Goal: Task Accomplishment & Management: Use online tool/utility

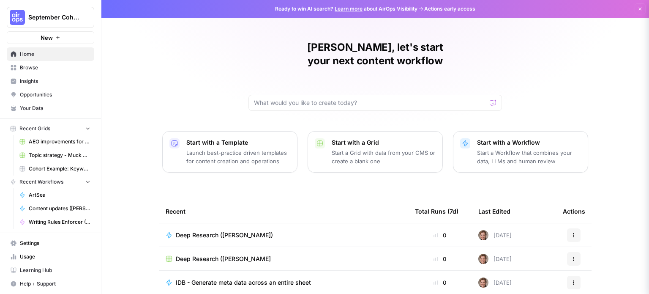
click at [38, 68] on span "Browse" at bounding box center [55, 68] width 71 height 8
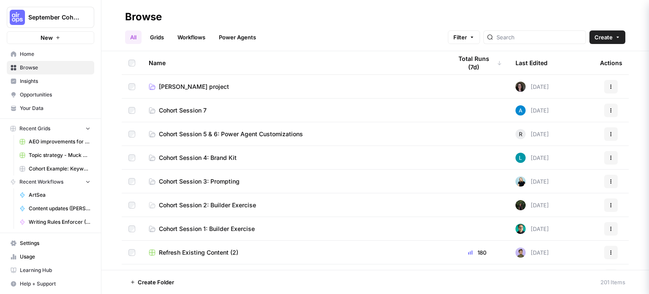
click at [203, 36] on link "Workflows" at bounding box center [191, 37] width 38 height 14
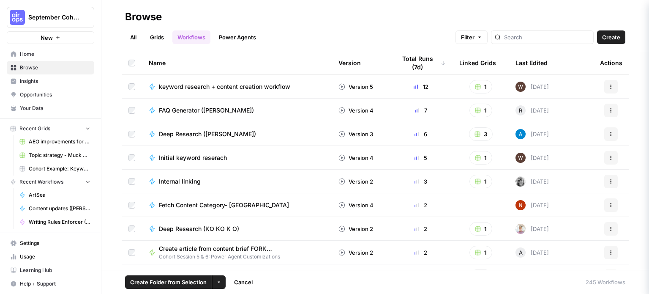
click at [220, 283] on button "More Options" at bounding box center [219, 282] width 14 height 14
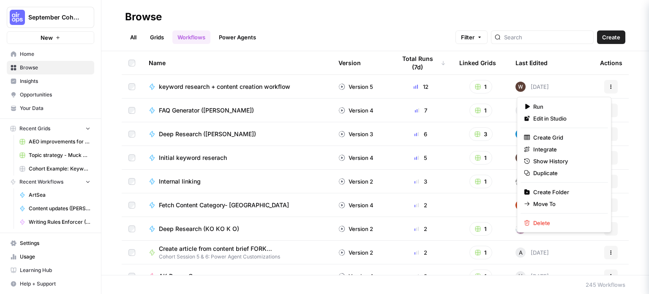
click at [607, 88] on button "Actions" at bounding box center [612, 87] width 14 height 14
click at [550, 171] on span "Duplicate" at bounding box center [567, 173] width 68 height 8
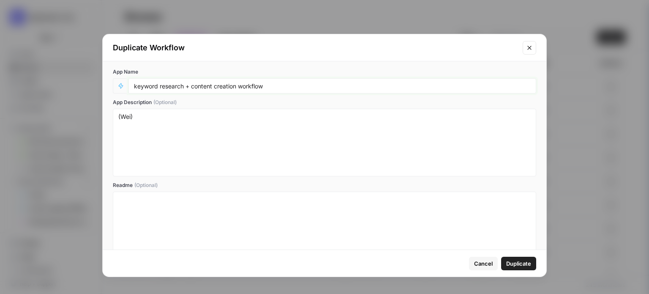
click at [285, 85] on input "keyword research + content creation workflow" at bounding box center [332, 86] width 397 height 8
type input "keyword research + content creation workflow (Katherine0"
drag, startPoint x: 162, startPoint y: 119, endPoint x: 91, endPoint y: 111, distance: 71.1
click at [91, 111] on div "Duplicate Workflow App Name keyword research + content creation workflow (Kathe…" at bounding box center [324, 147] width 649 height 294
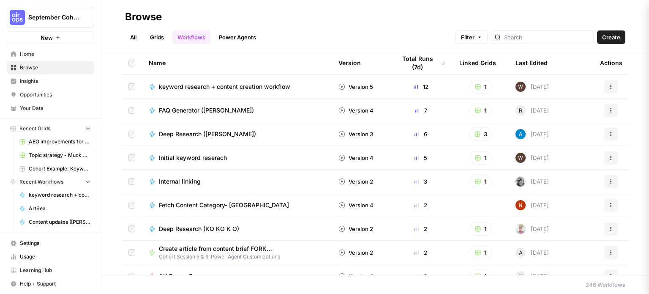
click at [48, 106] on span "Your Data" at bounding box center [55, 108] width 71 height 8
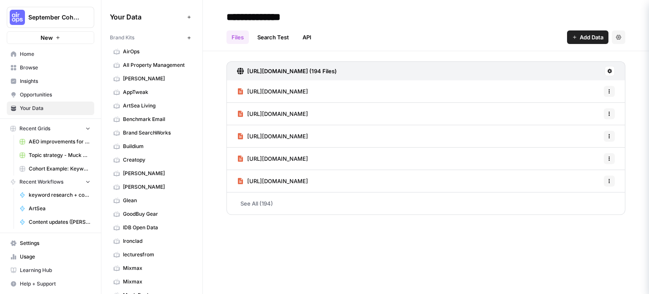
click at [41, 69] on span "Browse" at bounding box center [55, 68] width 71 height 8
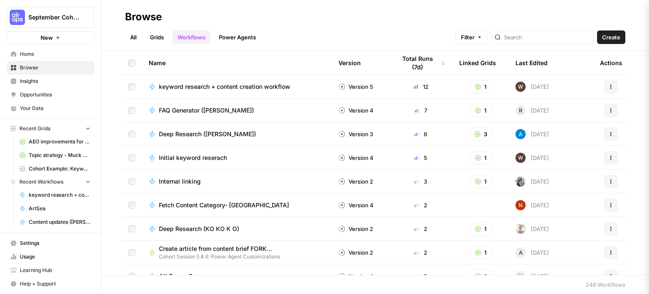
click at [614, 36] on span "Create" at bounding box center [611, 37] width 18 height 8
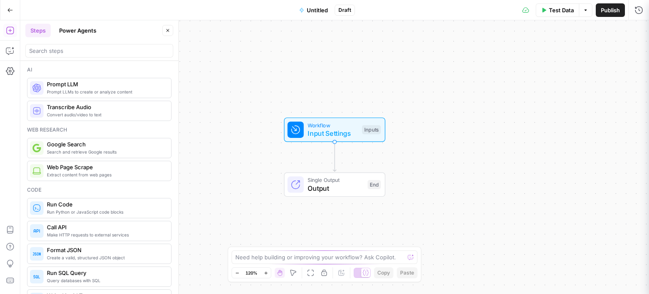
click at [74, 29] on button "Power Agents" at bounding box center [77, 31] width 47 height 14
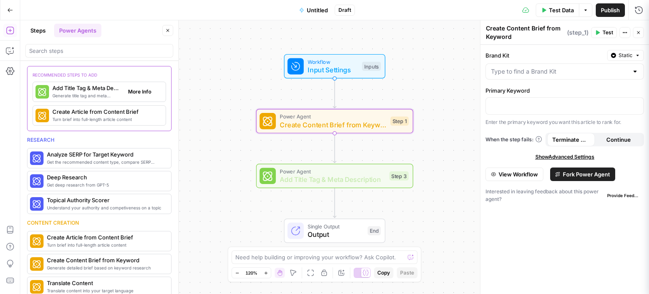
click at [60, 94] on span "Generate title tag and meta descriptions for a page" at bounding box center [86, 95] width 69 height 7
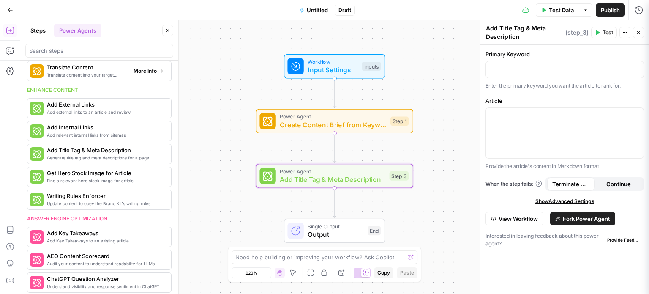
scroll to position [254, 0]
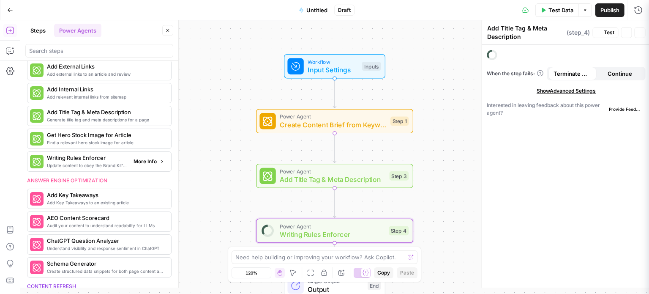
type textarea "Writing Rules Enforcer"
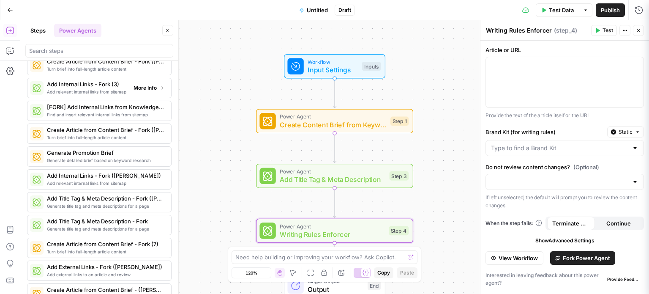
scroll to position [1540, 0]
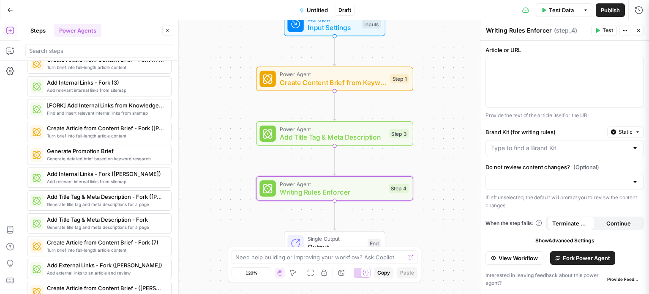
click at [46, 31] on button "Steps" at bounding box center [37, 31] width 25 height 14
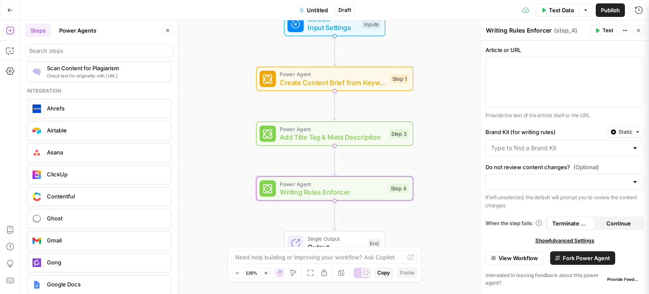
click at [30, 25] on button "Steps" at bounding box center [37, 31] width 25 height 14
drag, startPoint x: 175, startPoint y: 241, endPoint x: 179, endPoint y: 184, distance: 56.8
drag, startPoint x: 179, startPoint y: 243, endPoint x: 164, endPoint y: 222, distance: 25.7
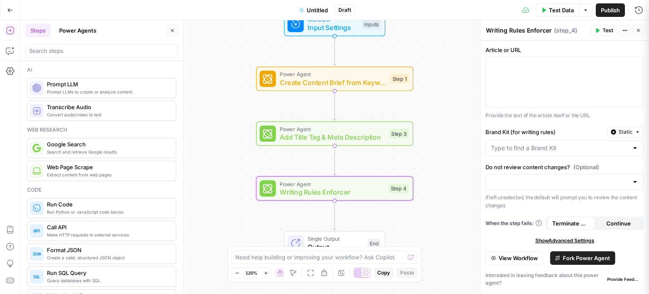
scroll to position [0, 0]
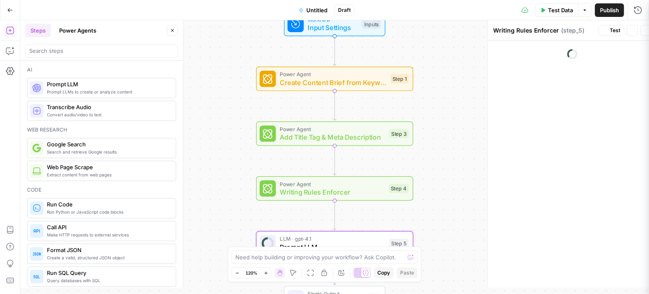
type textarea "Prompt LLM"
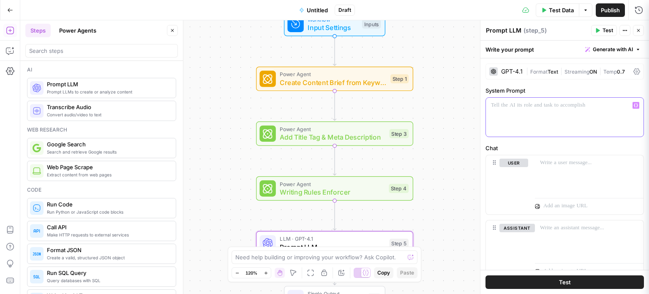
click at [523, 113] on div at bounding box center [565, 117] width 158 height 39
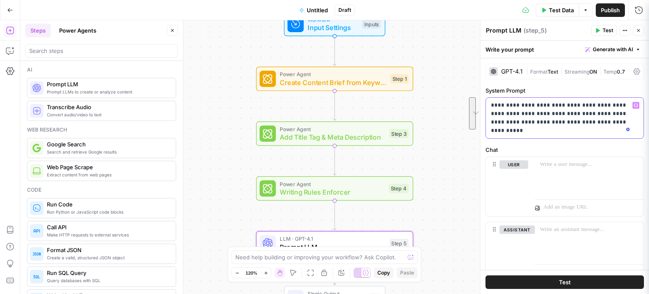
drag, startPoint x: 519, startPoint y: 132, endPoint x: 492, endPoint y: 101, distance: 41.6
click at [492, 101] on p "**********" at bounding box center [561, 118] width 141 height 34
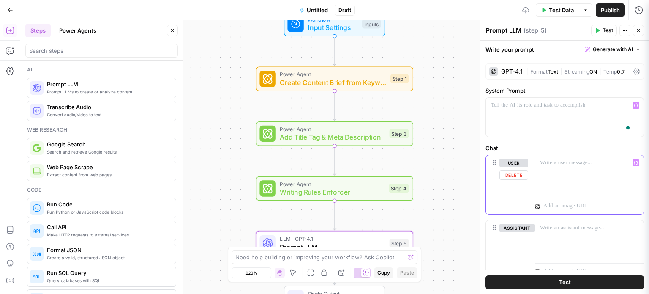
click at [567, 177] on div at bounding box center [589, 174] width 109 height 39
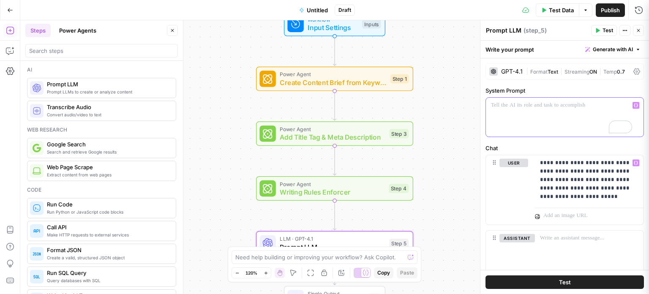
click at [538, 111] on div "To enrich screen reader interactions, please activate Accessibility in Grammarl…" at bounding box center [565, 117] width 158 height 39
click at [564, 104] on p "To enrich screen reader interactions, please activate Accessibility in Grammarl…" at bounding box center [561, 105] width 141 height 8
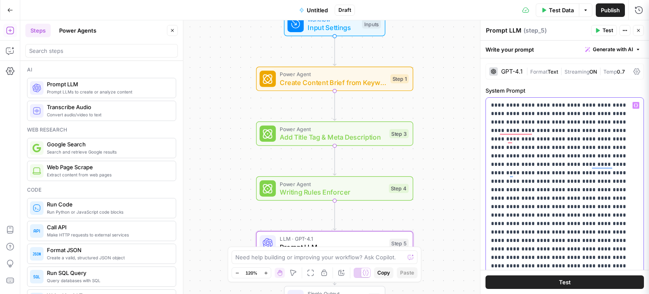
drag, startPoint x: 504, startPoint y: 106, endPoint x: 485, endPoint y: 103, distance: 19.3
click at [485, 103] on div "**********" at bounding box center [565, 275] width 169 height 435
click at [490, 102] on div "To enrich screen reader interactions, please activate Accessibility in Grammarl…" at bounding box center [565, 207] width 158 height 218
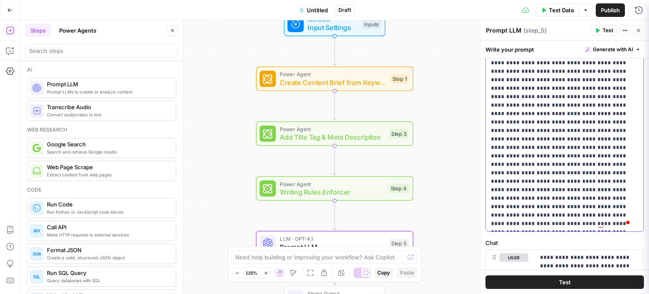
scroll to position [127, 0]
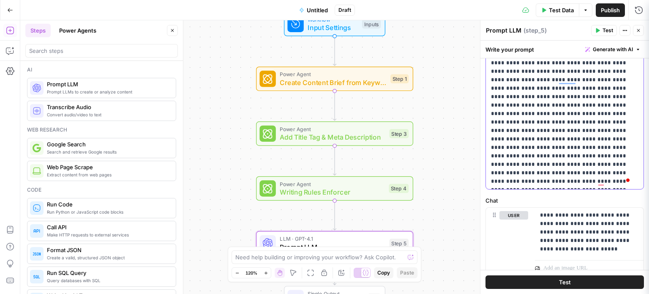
drag, startPoint x: 604, startPoint y: 179, endPoint x: 599, endPoint y: 174, distance: 7.2
click at [599, 174] on p "To enrich screen reader interactions, please activate Accessibility in Grammarl…" at bounding box center [561, 79] width 141 height 211
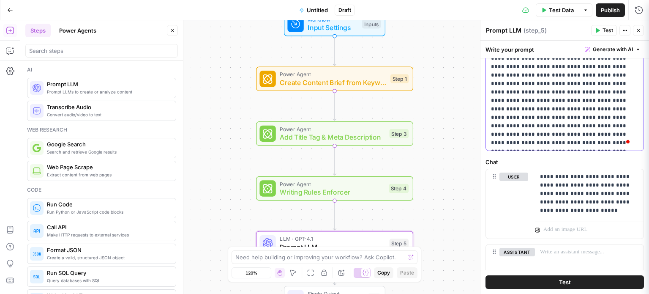
scroll to position [169, 0]
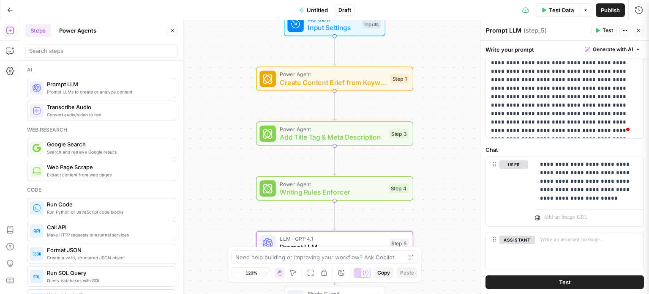
click at [577, 280] on button "Test" at bounding box center [565, 282] width 159 height 14
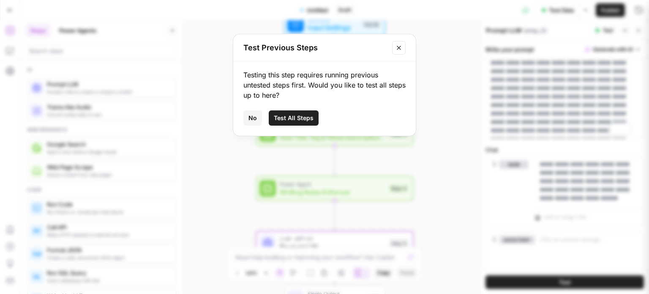
click at [308, 120] on span "Test All Steps" at bounding box center [294, 118] width 40 height 8
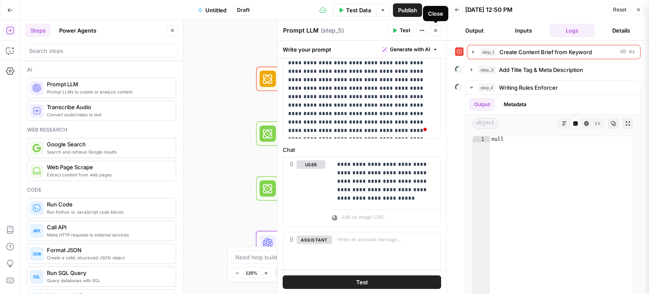
click at [438, 32] on button "Close" at bounding box center [435, 30] width 11 height 11
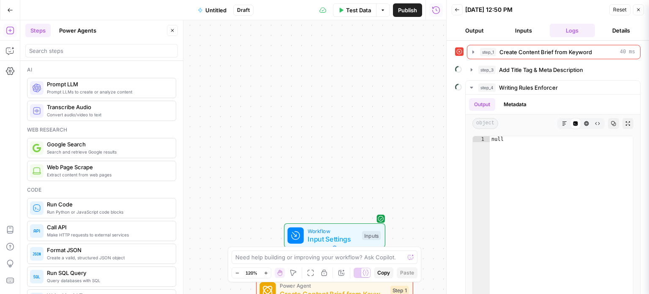
click at [217, 5] on button "Untitled" at bounding box center [212, 10] width 39 height 14
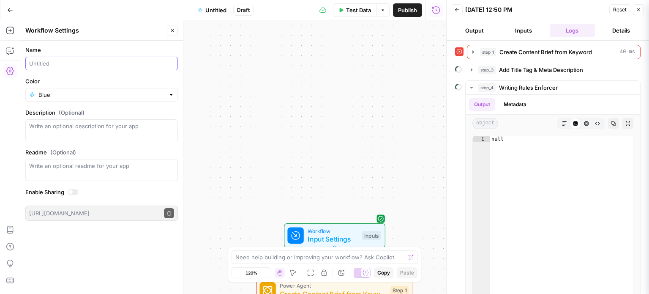
drag, startPoint x: 63, startPoint y: 64, endPoint x: 51, endPoint y: 63, distance: 12.0
click at [51, 63] on input "Name" at bounding box center [101, 63] width 145 height 8
type input "K"
type input "Keyword to Query fan out questions ([PERSON_NAME])"
click at [76, 133] on textarea "Description (Optional)" at bounding box center [101, 130] width 145 height 17
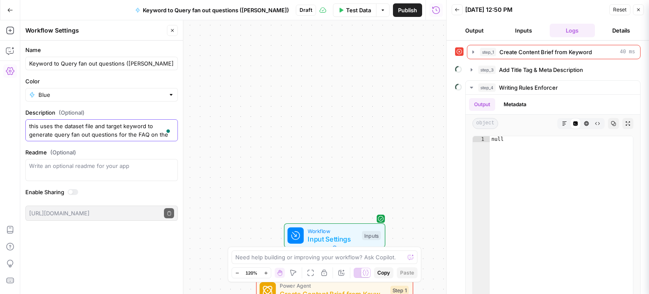
scroll to position [7, 0]
type textarea "this uses the dataset file and target keyword to generate query fan out questio…"
click at [171, 95] on div at bounding box center [171, 94] width 6 height 8
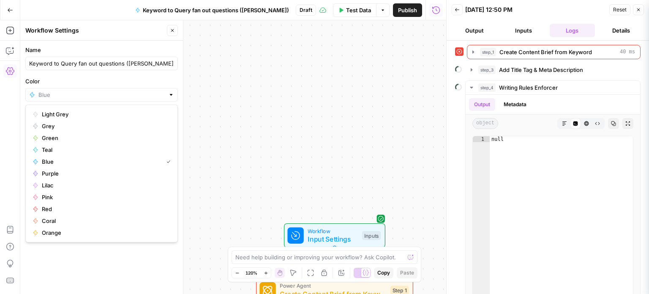
type input "Blue"
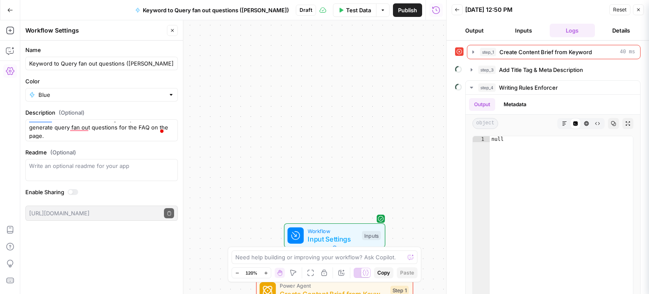
click at [214, 100] on div "Workflow Input Settings Inputs Error Power Agent Create Content Brief from Keyw…" at bounding box center [233, 157] width 426 height 274
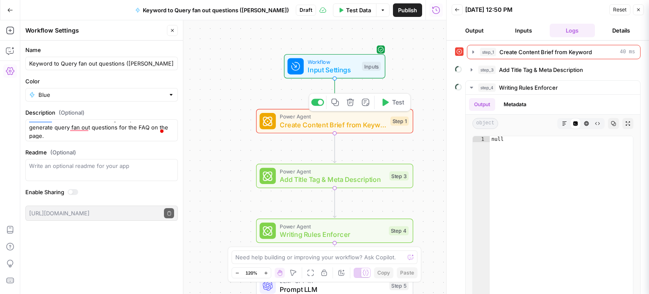
click at [329, 123] on span "Create Content Brief from Keyword" at bounding box center [333, 125] width 107 height 10
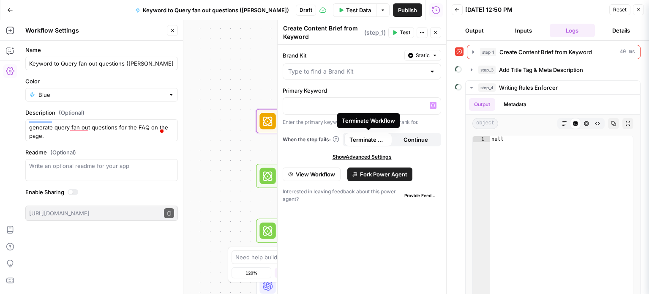
click at [394, 91] on label "Primary Keyword" at bounding box center [362, 90] width 159 height 8
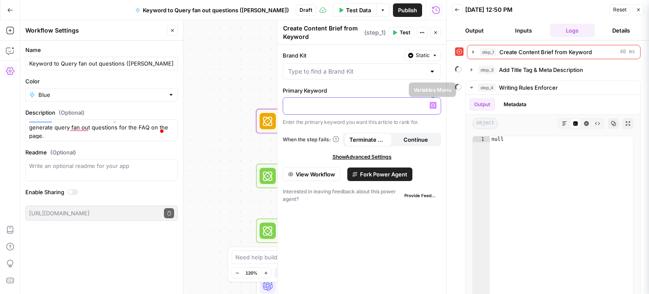
click at [435, 104] on icon "button" at bounding box center [433, 106] width 4 height 4
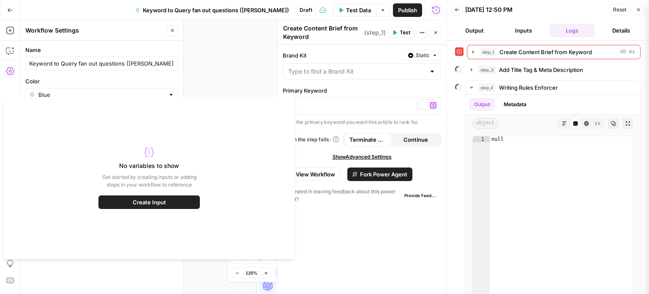
click at [137, 202] on span "Create Input" at bounding box center [149, 202] width 33 height 8
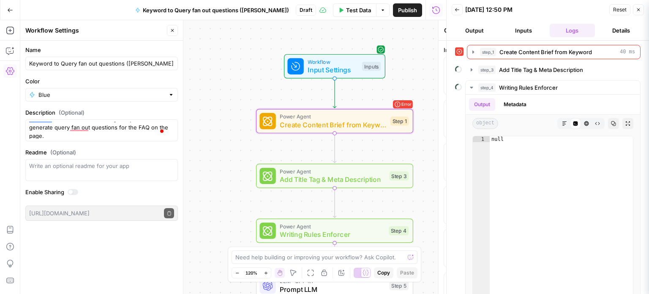
type textarea "Inputs"
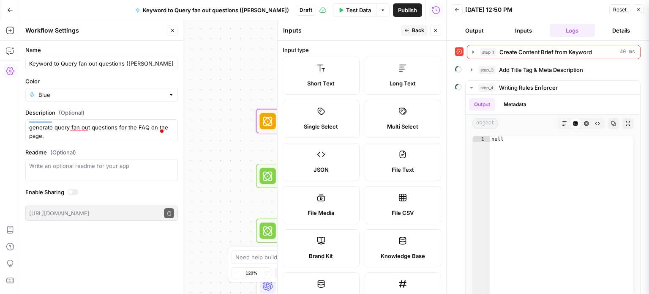
click at [401, 227] on div "Short Text Long Text Single Select Multi Select JSON File Text File Media File …" at bounding box center [362, 184] width 159 height 254
click at [400, 208] on span "File CSV" at bounding box center [403, 212] width 22 height 8
type textarea "Supports .csv file type"
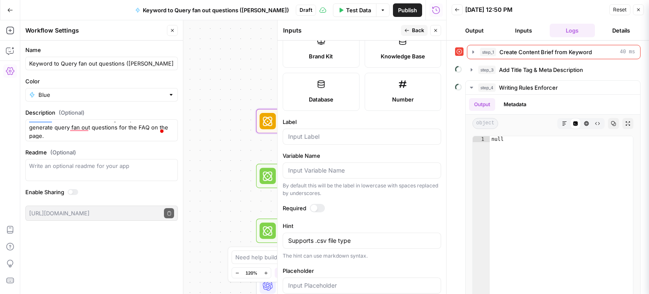
scroll to position [213, 0]
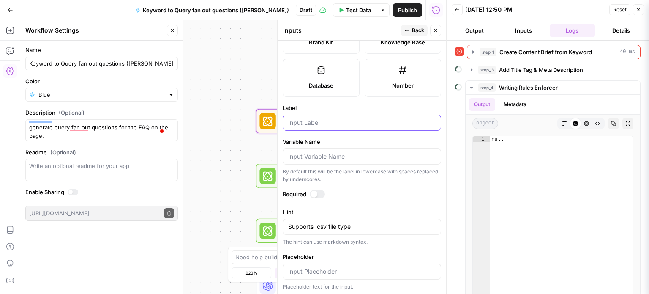
click at [317, 119] on input "Label" at bounding box center [362, 122] width 148 height 8
click at [338, 155] on input "Variable Name" at bounding box center [362, 156] width 148 height 8
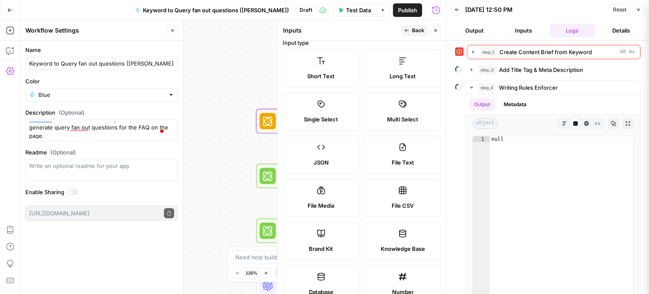
scroll to position [0, 0]
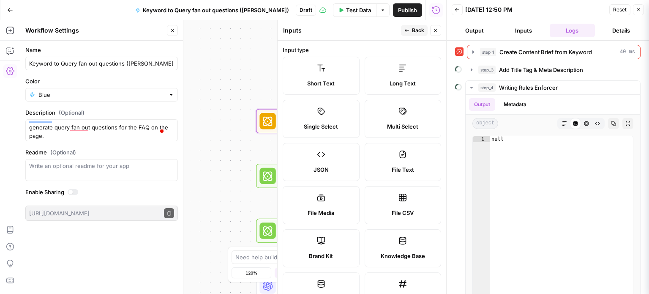
click at [399, 204] on label "File CSV" at bounding box center [403, 205] width 77 height 38
click at [641, 10] on icon "button" at bounding box center [638, 9] width 5 height 5
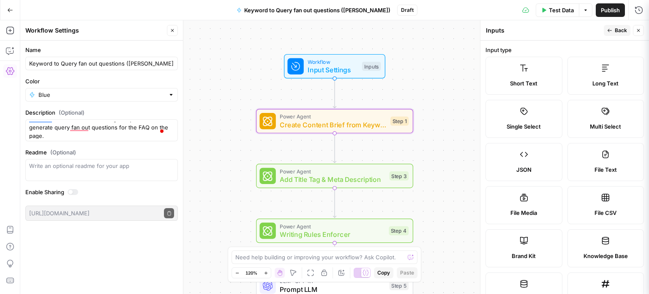
click at [609, 205] on label "File CSV" at bounding box center [606, 205] width 77 height 38
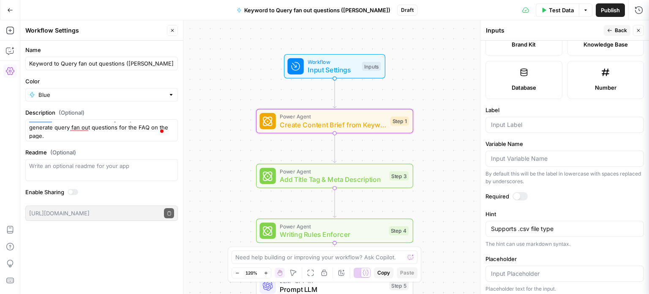
scroll to position [213, 0]
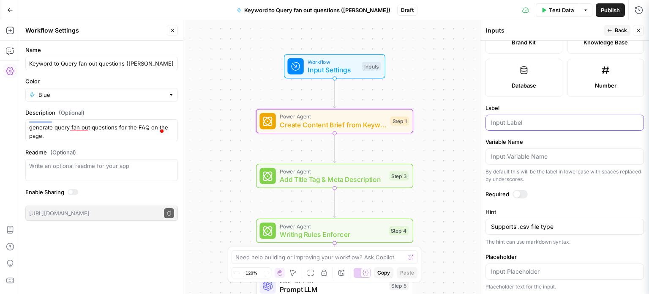
click at [547, 123] on input "Label" at bounding box center [565, 122] width 148 height 8
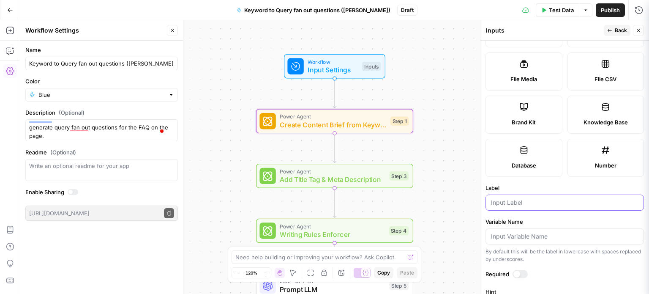
scroll to position [0, 0]
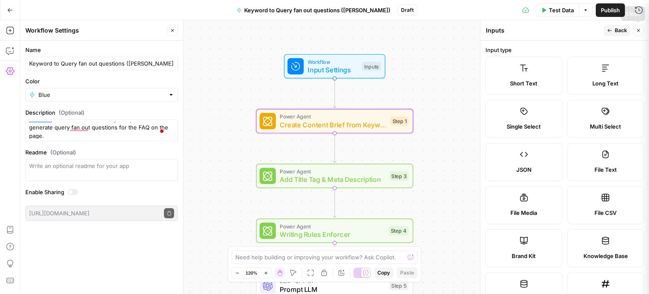
click at [639, 28] on icon "button" at bounding box center [638, 30] width 5 height 5
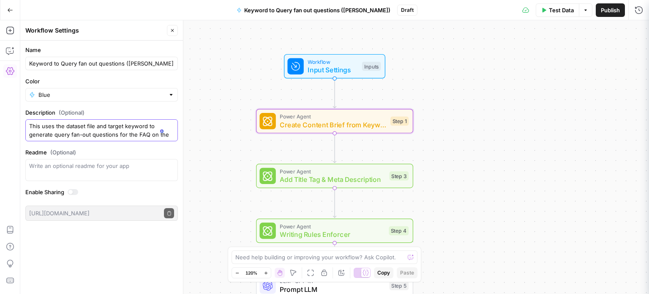
type textarea "This uses the dataset file and target keyword to generate query fan-out questio…"
click at [382, 258] on textarea at bounding box center [319, 257] width 169 height 8
click at [308, 258] on textarea at bounding box center [319, 257] width 169 height 8
type textarea "how do I add a keyword mapping .csv"
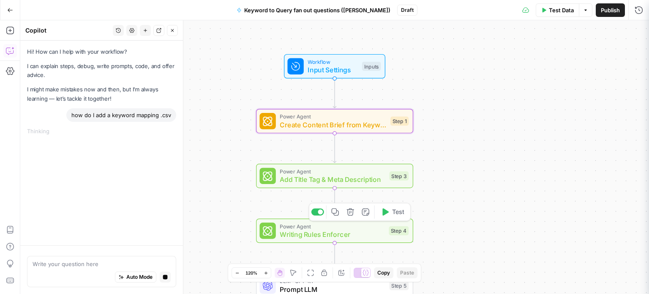
click at [312, 241] on div "Power Agent Writing Rules Enforcer Step 4 Copy step Delete step Add Note Test" at bounding box center [334, 231] width 157 height 25
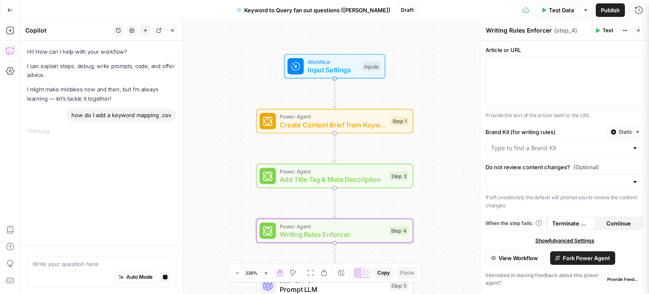
click at [635, 146] on div at bounding box center [635, 148] width 7 height 8
type input "i"
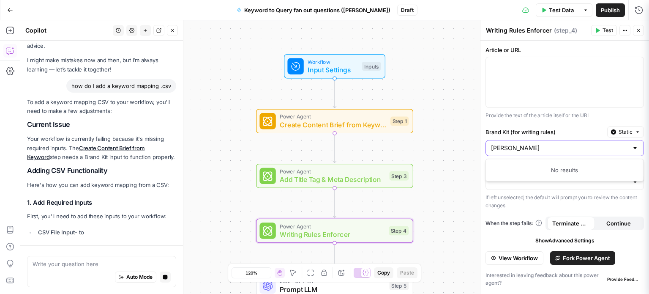
type input "katheri"
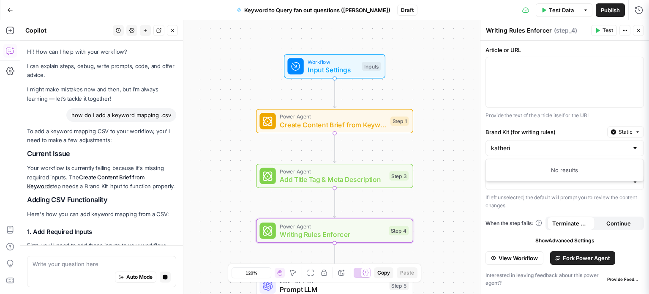
scroll to position [49, 0]
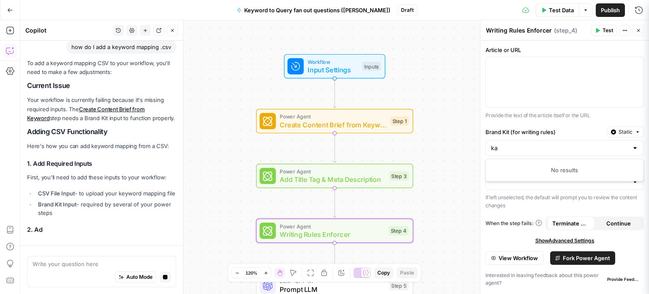
type input "k"
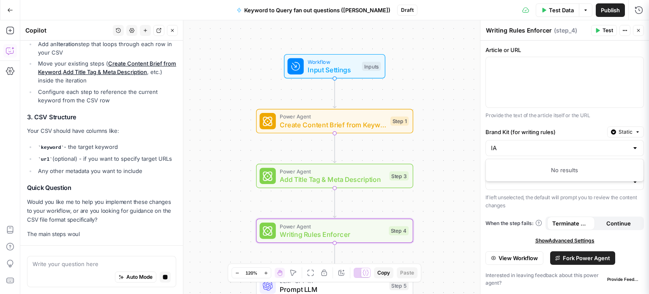
type input "I"
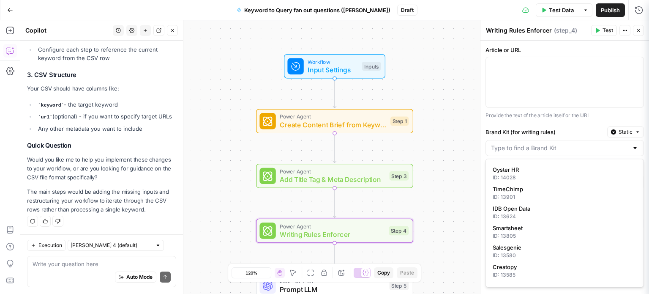
scroll to position [374, 0]
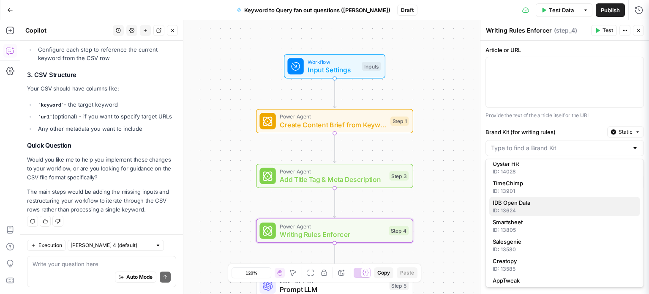
click at [528, 210] on div "ID: 13624" at bounding box center [565, 211] width 144 height 8
type input "IDB Open Data"
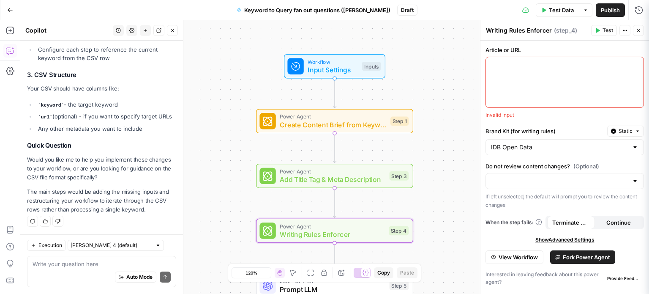
scroll to position [364, 0]
click at [634, 181] on div at bounding box center [635, 181] width 7 height 8
click at [568, 200] on span "Yes, review content changes" at bounding box center [563, 201] width 141 height 8
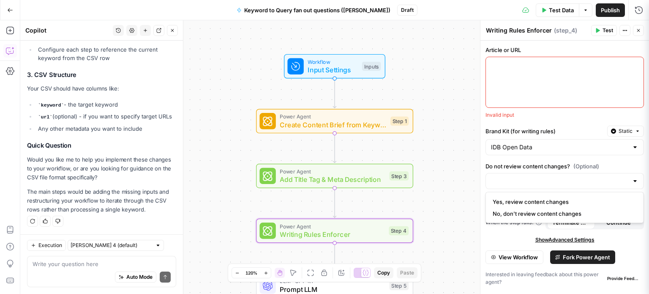
type input "Yes, review content changes"
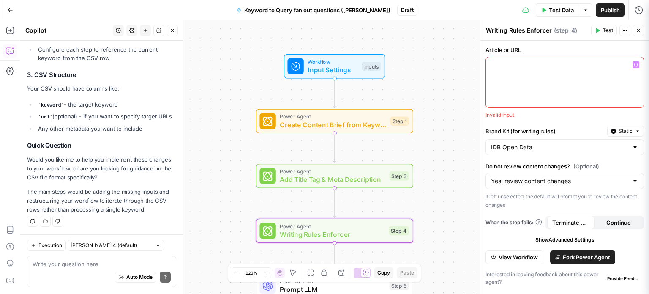
click at [536, 78] on div at bounding box center [565, 82] width 158 height 50
click at [635, 65] on icon "button" at bounding box center [636, 65] width 4 height 4
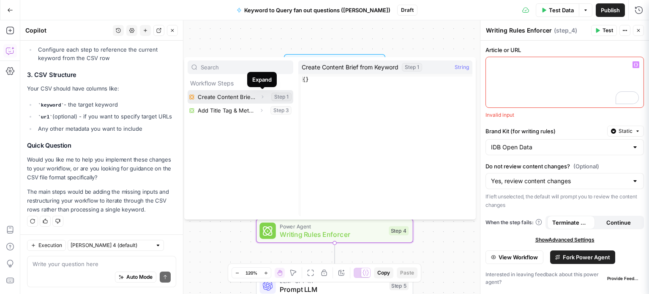
click at [262, 97] on icon "button" at bounding box center [262, 96] width 5 height 5
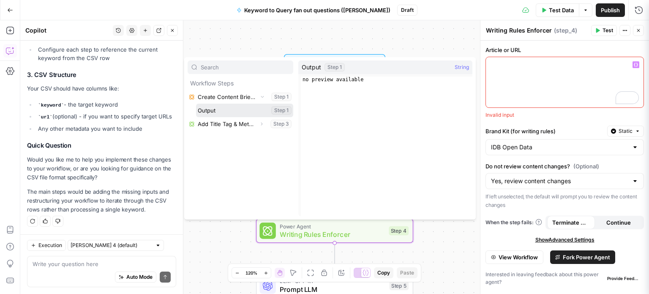
click at [249, 109] on button "Select variable Output" at bounding box center [244, 111] width 97 height 14
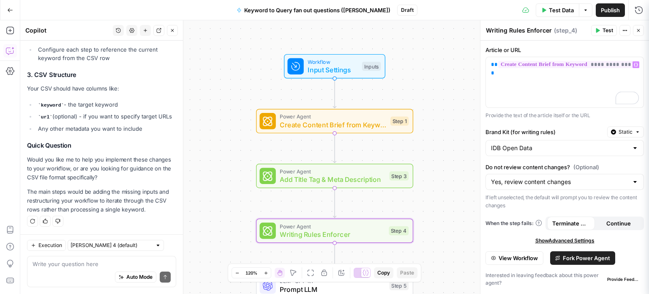
click at [604, 30] on span "Test" at bounding box center [608, 31] width 11 height 8
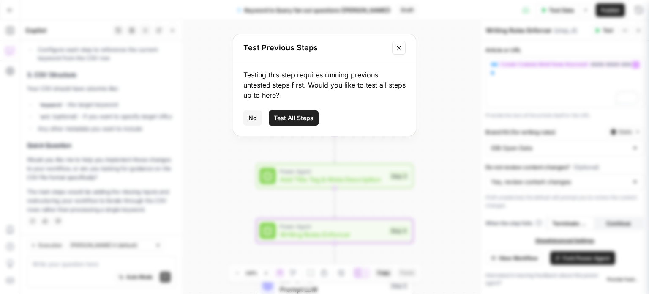
click at [397, 49] on icon "Close modal" at bounding box center [399, 47] width 7 height 7
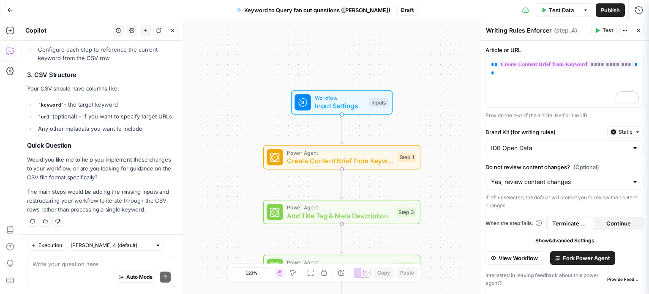
click at [88, 272] on div "Auto Mode Send" at bounding box center [102, 277] width 138 height 19
type textarea "yes implement those changes"
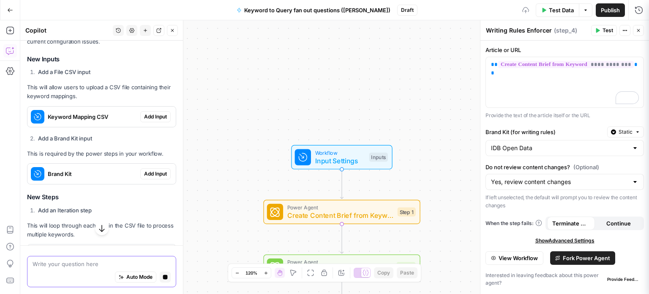
scroll to position [583, 0]
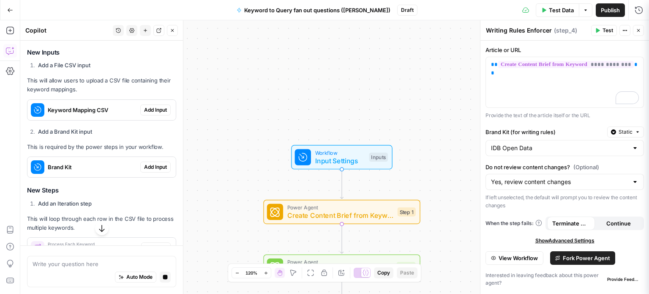
click at [144, 114] on span "Add Input" at bounding box center [155, 110] width 23 height 8
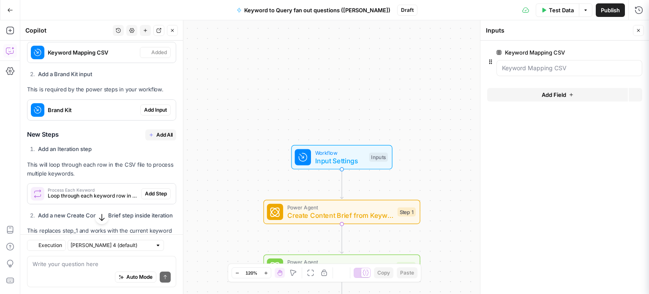
scroll to position [698, 0]
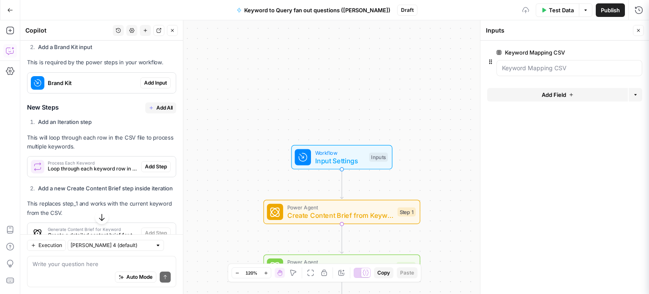
click at [156, 87] on span "Add Input" at bounding box center [155, 83] width 23 height 8
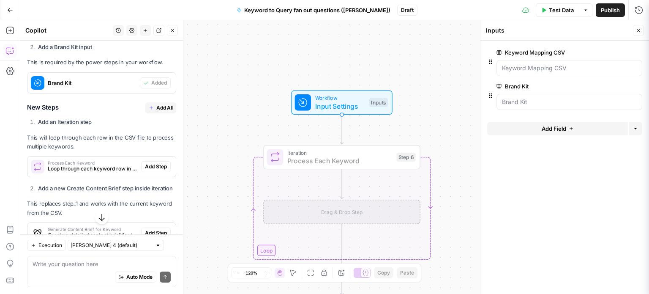
click at [146, 170] on span "Add Step" at bounding box center [156, 167] width 22 height 8
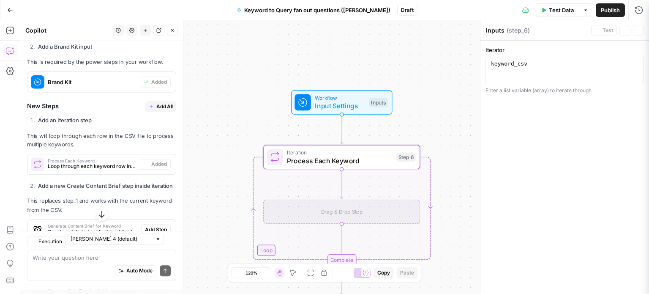
type textarea "Process Each Keyword"
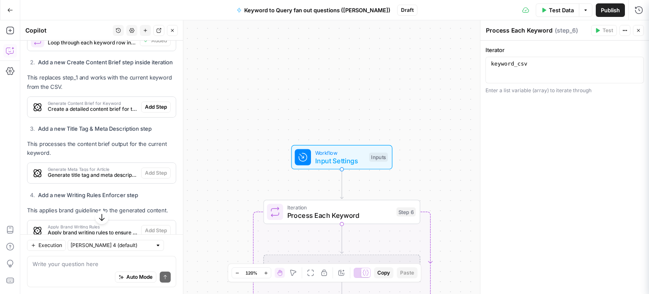
scroll to position [824, 0]
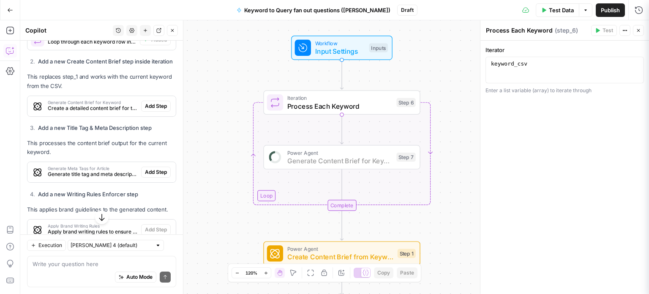
click at [147, 110] on span "Add Step" at bounding box center [156, 106] width 22 height 8
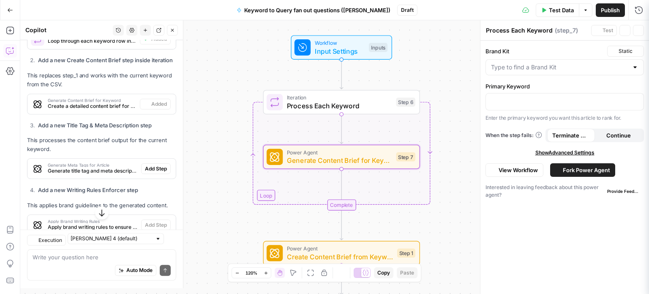
type textarea "Generate Content Brief for Keyword"
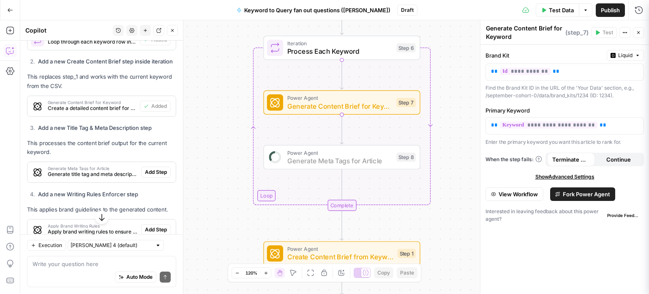
click at [149, 176] on span "Add Step" at bounding box center [156, 172] width 22 height 8
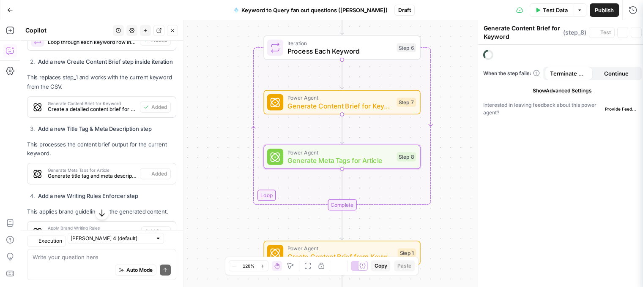
type textarea "Generate Meta Tags for Article"
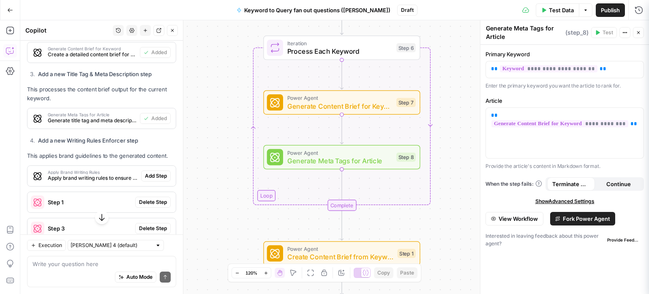
scroll to position [951, 0]
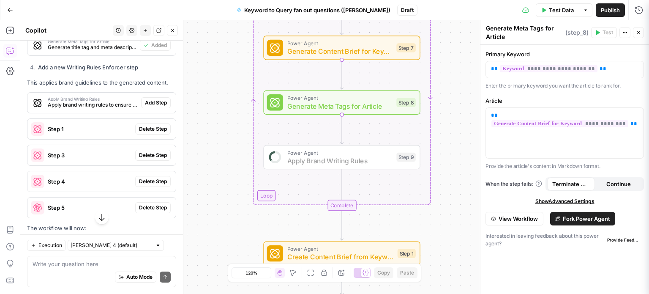
click at [151, 108] on button "Add Step" at bounding box center [156, 102] width 30 height 11
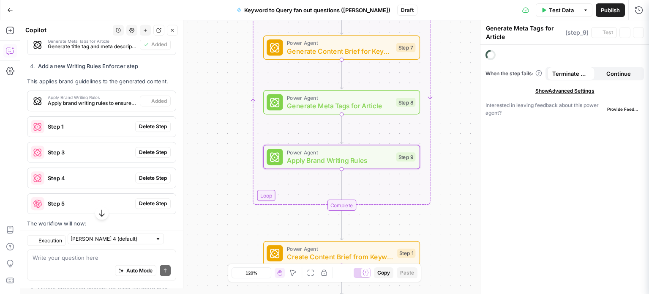
type textarea "Apply Brand Writing Rules"
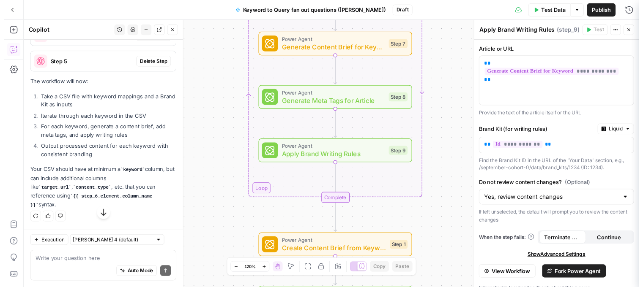
scroll to position [1109, 0]
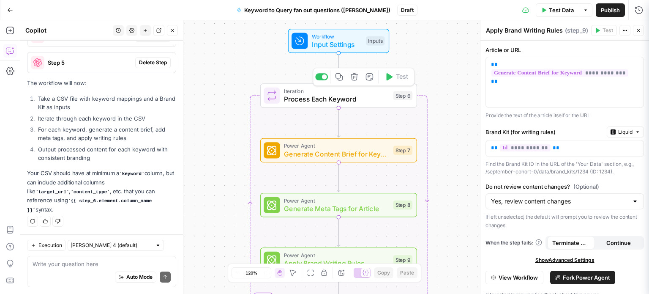
click at [336, 94] on span "Process Each Keyword" at bounding box center [336, 99] width 105 height 10
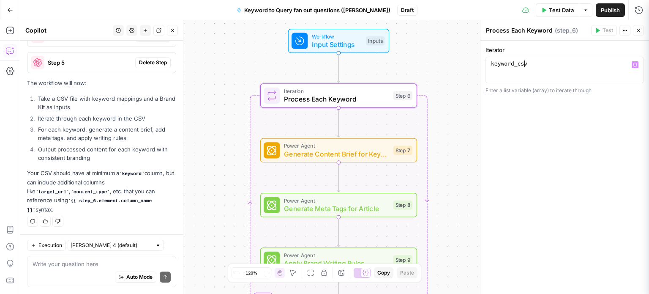
click at [544, 63] on div "keyword_csv" at bounding box center [565, 76] width 151 height 32
click at [626, 33] on button "Actions" at bounding box center [625, 30] width 11 height 11
click at [536, 57] on div "**********" at bounding box center [565, 70] width 159 height 27
click at [528, 63] on div "keyword_csv" at bounding box center [565, 76] width 151 height 32
click at [636, 64] on icon "button" at bounding box center [635, 65] width 4 height 4
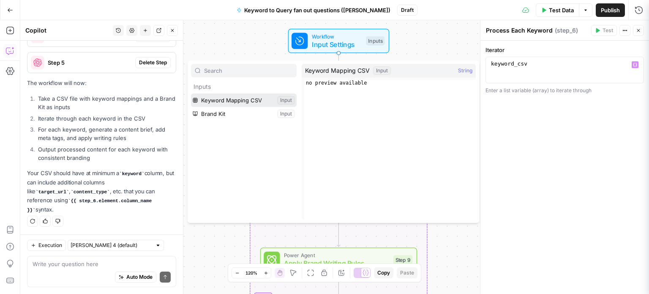
click at [265, 97] on button "Select variable Keyword Mapping CSV" at bounding box center [244, 100] width 106 height 14
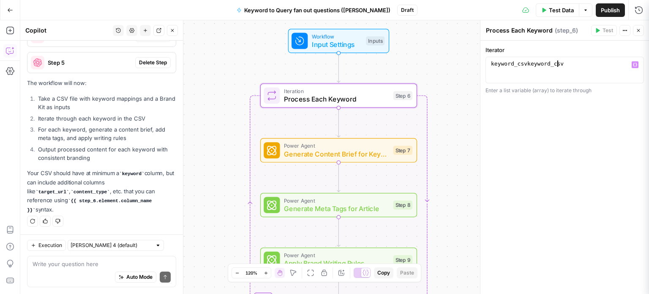
type textarea "**********"
click at [12, 8] on icon "button" at bounding box center [10, 10] width 6 height 6
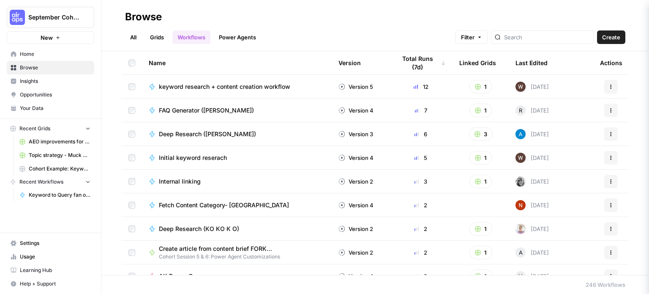
click at [44, 111] on span "Your Data" at bounding box center [55, 108] width 71 height 8
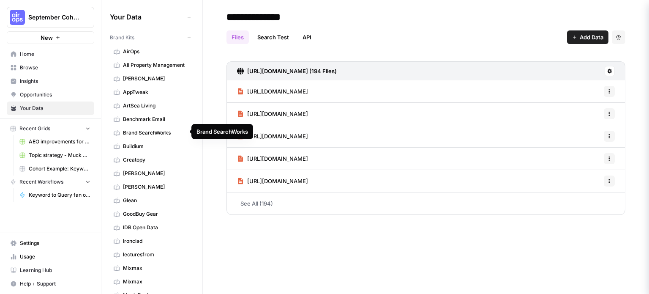
scroll to position [85, 0]
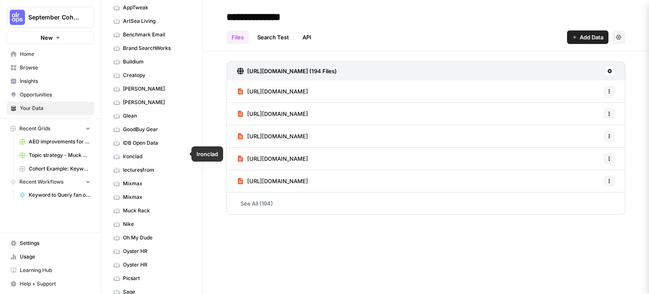
click at [157, 143] on span "IDB Open Data" at bounding box center [156, 143] width 67 height 8
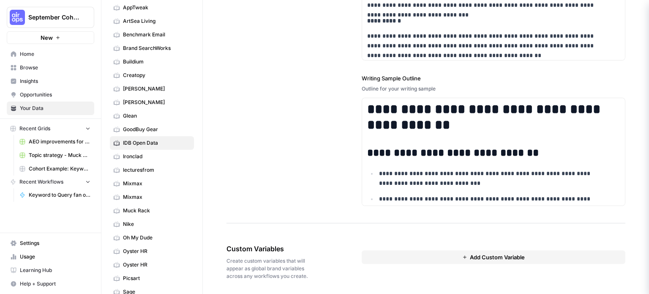
scroll to position [42, 0]
click at [477, 101] on h1 "**********" at bounding box center [485, 116] width 237 height 31
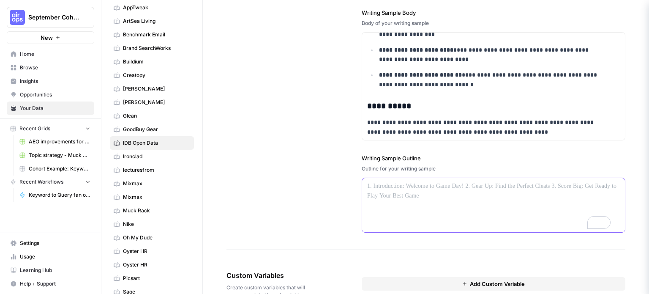
scroll to position [1152, 0]
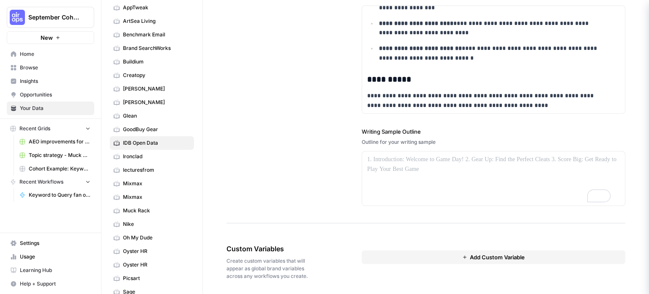
click at [470, 253] on span "Add Custom Variable" at bounding box center [497, 257] width 55 height 8
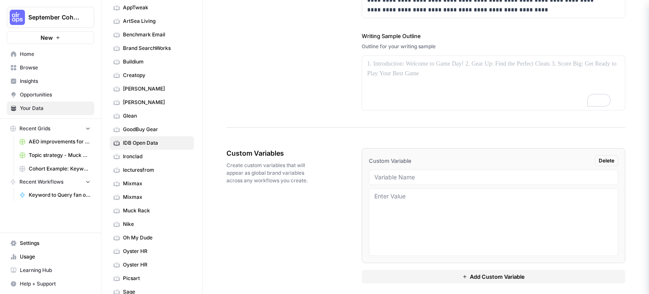
scroll to position [1251, 0]
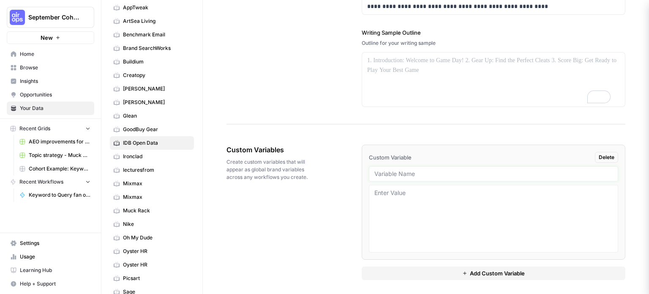
click at [436, 170] on input "text" at bounding box center [494, 174] width 238 height 8
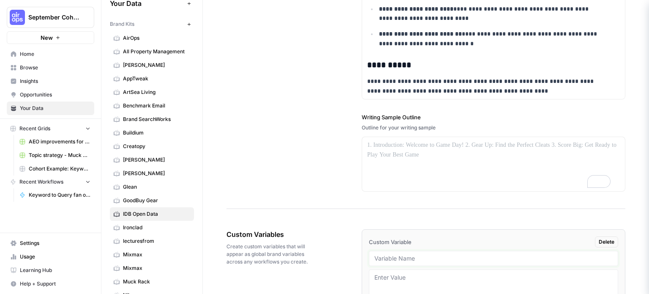
scroll to position [0, 0]
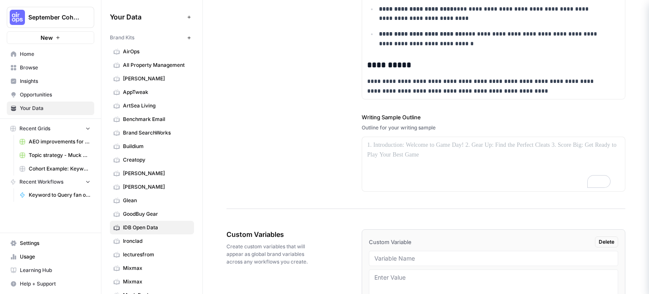
click at [57, 69] on span "Browse" at bounding box center [55, 68] width 71 height 8
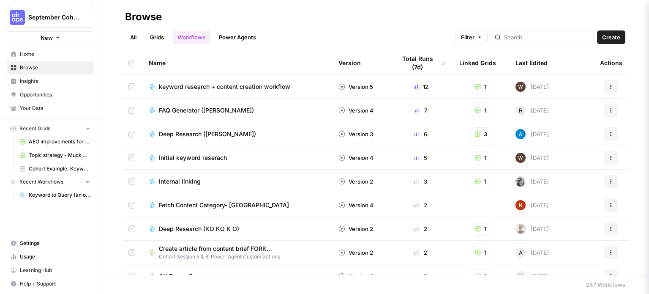
click at [134, 40] on link "All" at bounding box center [133, 37] width 16 height 14
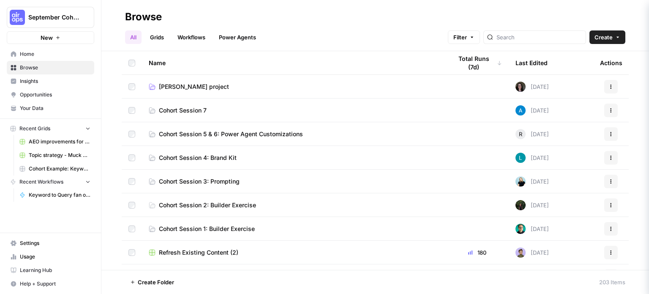
click at [234, 40] on link "Power Agents" at bounding box center [237, 37] width 47 height 14
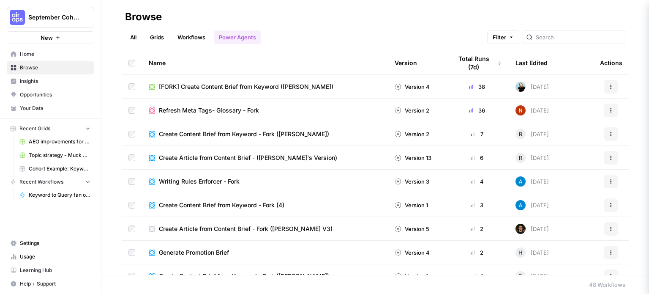
click at [199, 35] on link "Workflows" at bounding box center [191, 37] width 38 height 14
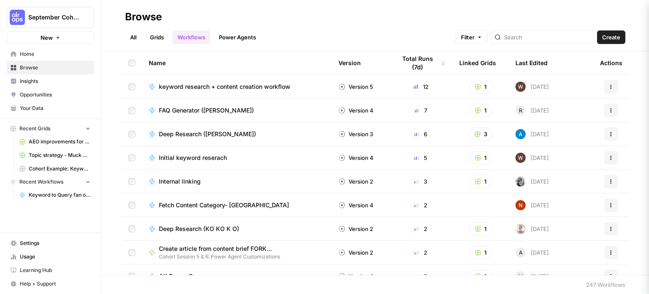
click at [162, 37] on link "Grids" at bounding box center [157, 37] width 24 height 14
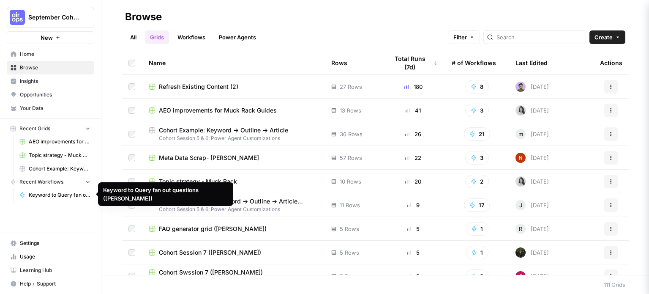
click at [74, 194] on span "Keyword to Query fan out questions ([PERSON_NAME])" at bounding box center [60, 195] width 62 height 8
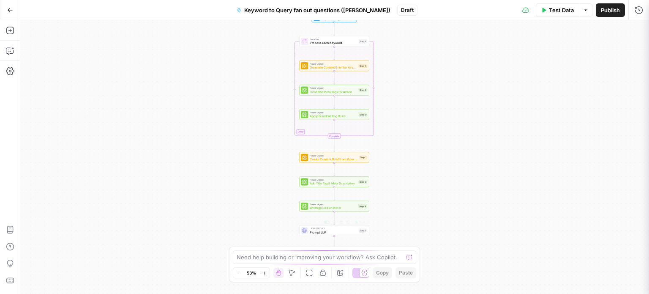
click at [284, 250] on div "Need help building or improving your workflow? Ask Copilot. Zoom Out 53% Zoom I…" at bounding box center [324, 264] width 191 height 36
click at [278, 257] on textarea at bounding box center [320, 257] width 167 height 8
type textarea "where do I upload the keyword mapping .csv?"
click at [412, 255] on button "Send" at bounding box center [409, 257] width 11 height 11
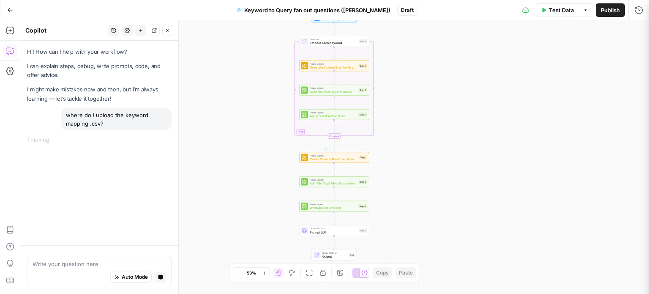
click at [348, 159] on span "Create Content Brief from Keyword" at bounding box center [333, 159] width 47 height 5
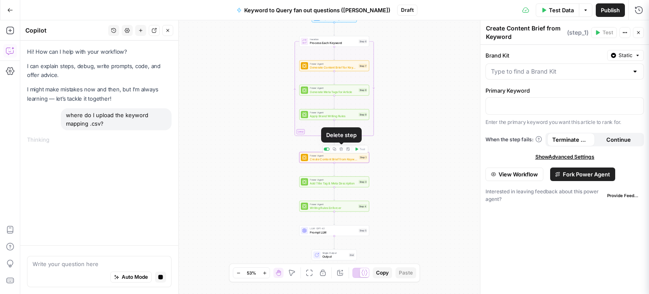
click at [343, 148] on icon "button" at bounding box center [341, 149] width 3 height 3
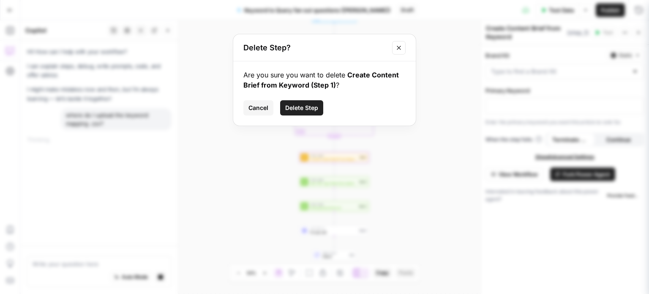
click at [308, 109] on span "Delete Step" at bounding box center [301, 108] width 33 height 8
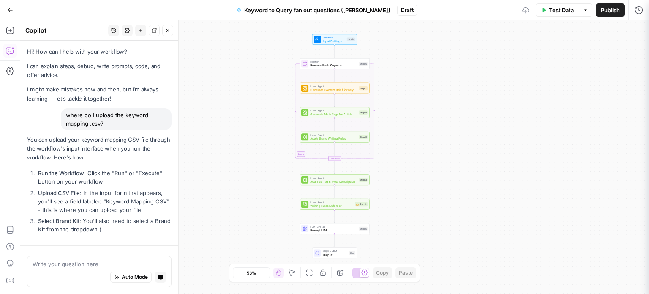
click at [440, 156] on div "Workflow Input Settings Inputs Loop Iteration Process Each Keyword Step 6 Power…" at bounding box center [334, 157] width 629 height 274
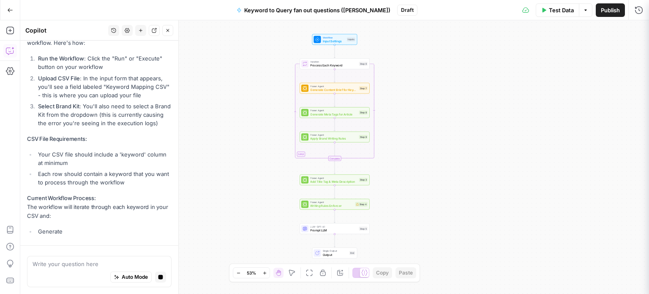
drag, startPoint x: 440, startPoint y: 159, endPoint x: 428, endPoint y: 164, distance: 13.3
click at [428, 164] on div "Workflow Input Settings Inputs Loop Iteration Process Each Keyword Step 6 Power…" at bounding box center [334, 157] width 629 height 274
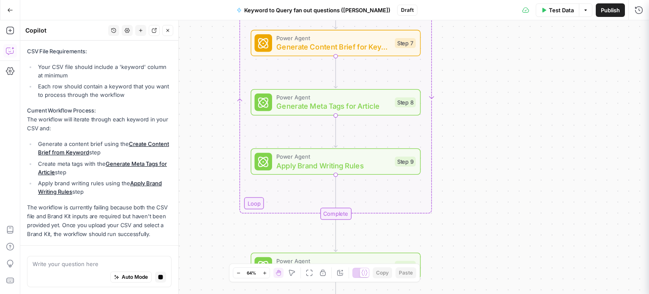
scroll to position [248, 0]
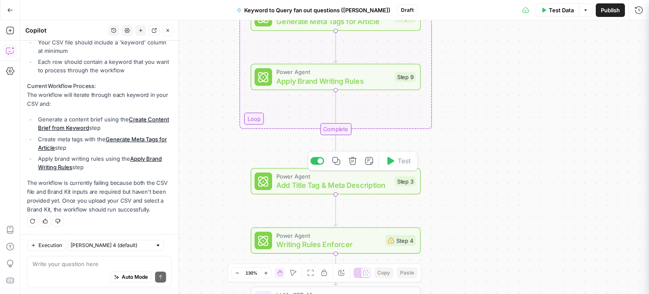
click at [354, 163] on icon "button" at bounding box center [352, 160] width 9 height 9
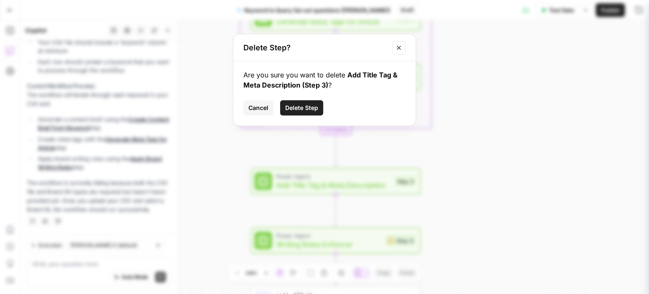
click at [296, 105] on span "Delete Step" at bounding box center [301, 108] width 33 height 8
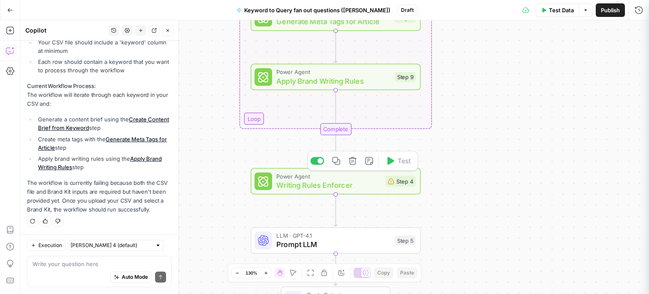
click at [354, 161] on icon "button" at bounding box center [352, 160] width 9 height 9
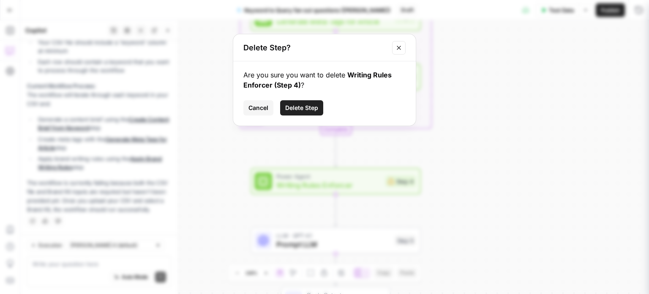
click at [300, 108] on span "Delete Step" at bounding box center [301, 108] width 33 height 8
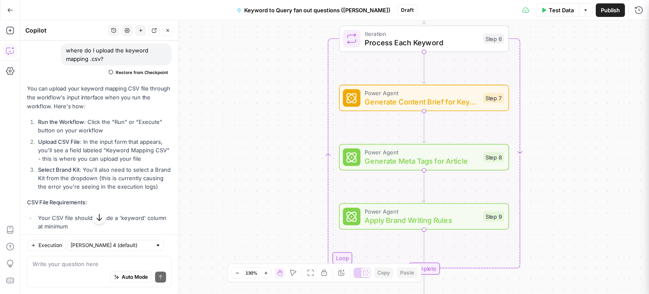
scroll to position [85, 0]
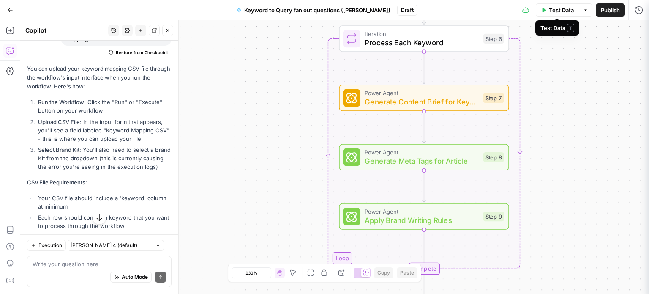
click at [564, 11] on span "Test Data" at bounding box center [561, 10] width 25 height 8
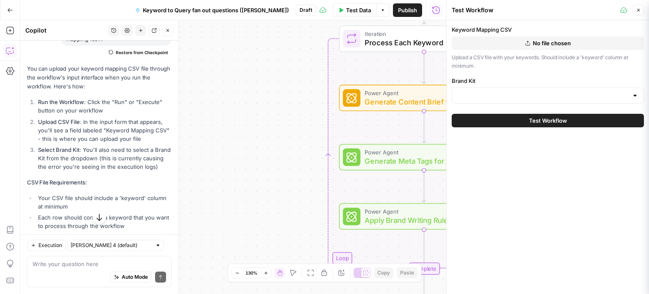
click at [555, 44] on span "No file chosen" at bounding box center [552, 43] width 38 height 8
click at [553, 42] on span "No file chosen" at bounding box center [552, 43] width 38 height 8
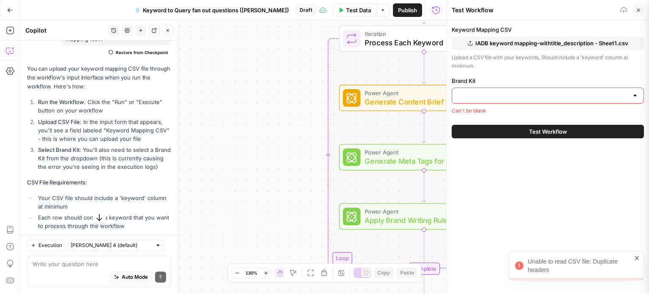
click at [574, 95] on input "Brand Kit" at bounding box center [542, 95] width 171 height 8
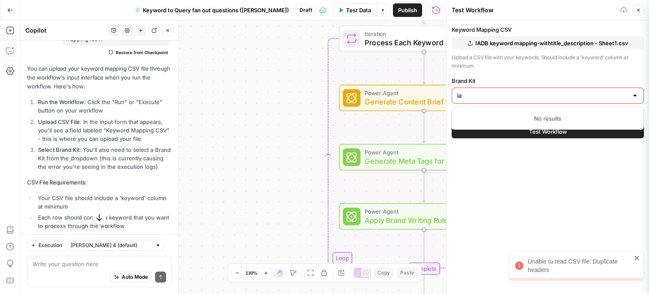
type input "i"
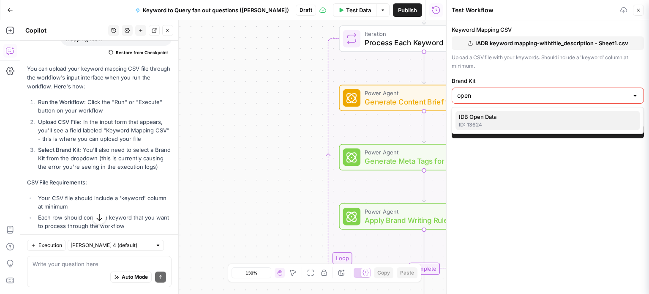
click at [522, 124] on div "ID: 13624" at bounding box center [548, 125] width 178 height 8
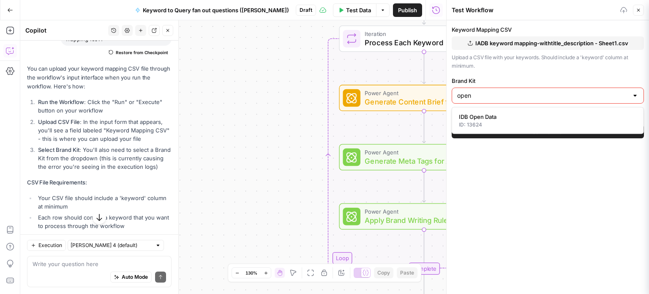
type input "IDB Open Data"
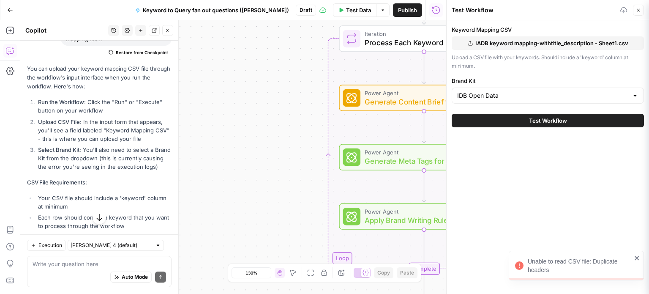
click at [566, 117] on span "Test Workflow" at bounding box center [548, 120] width 38 height 8
click at [637, 257] on icon "close" at bounding box center [638, 257] width 6 height 7
click at [548, 43] on span "IADB keyword mapping-withtitle_description - Sheet1.csv" at bounding box center [552, 43] width 153 height 8
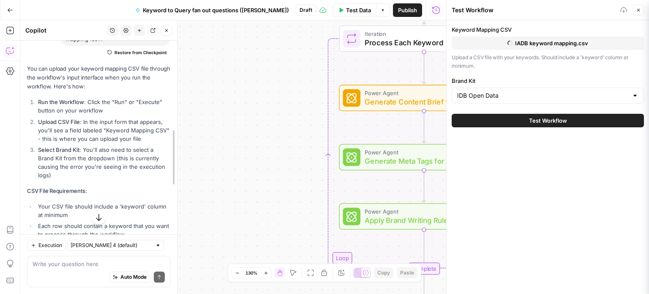
drag, startPoint x: 177, startPoint y: 170, endPoint x: 175, endPoint y: 175, distance: 4.4
drag, startPoint x: 173, startPoint y: 170, endPoint x: 174, endPoint y: 180, distance: 9.8
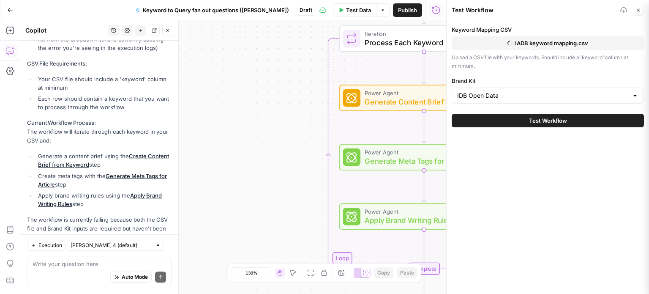
scroll to position [164, 0]
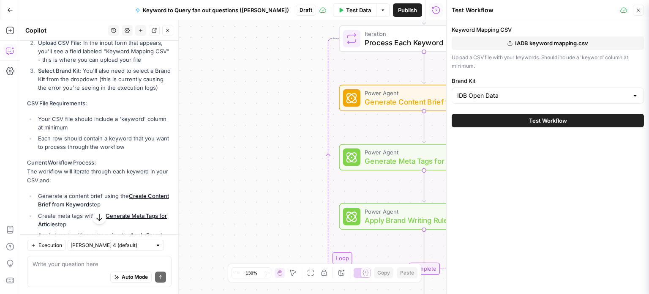
click at [546, 42] on span "IADB keyword mapping.csv" at bounding box center [551, 43] width 73 height 8
click at [570, 117] on button "Test Workflow" at bounding box center [548, 121] width 192 height 14
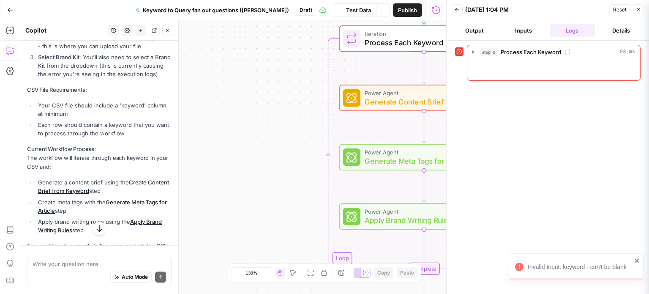
scroll to position [164, 0]
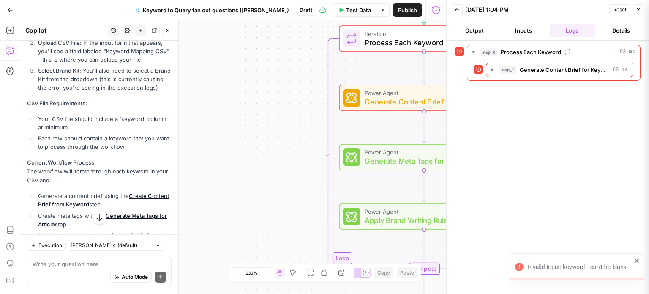
click at [604, 265] on div "Invalid Input: keyword - can't be blank" at bounding box center [580, 267] width 104 height 8
click at [555, 71] on span "Generate Content Brief for Keyword" at bounding box center [565, 70] width 90 height 8
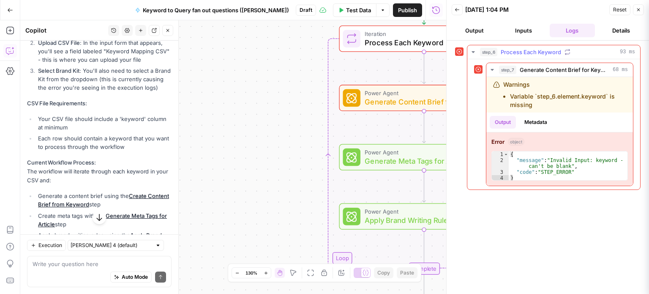
click at [558, 52] on span "Process Each Keyword" at bounding box center [531, 52] width 60 height 8
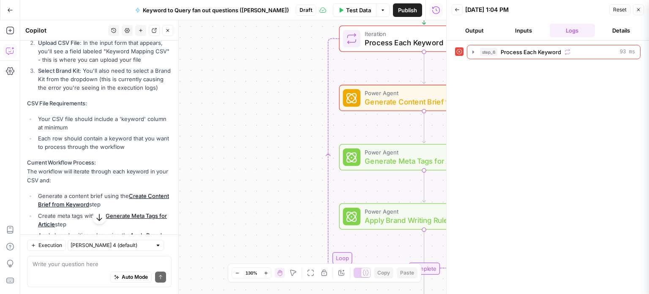
click at [475, 27] on button "Output" at bounding box center [475, 31] width 46 height 14
click at [518, 33] on button "Inputs" at bounding box center [524, 31] width 46 height 14
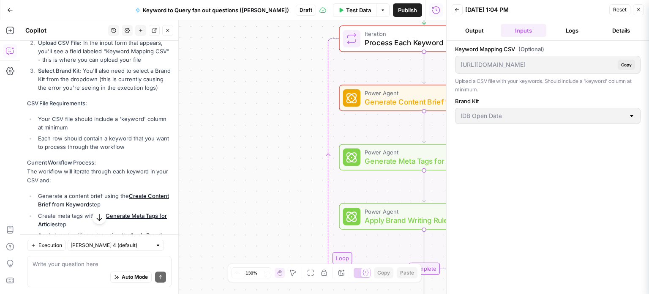
click at [452, 7] on button "Back" at bounding box center [457, 9] width 11 height 11
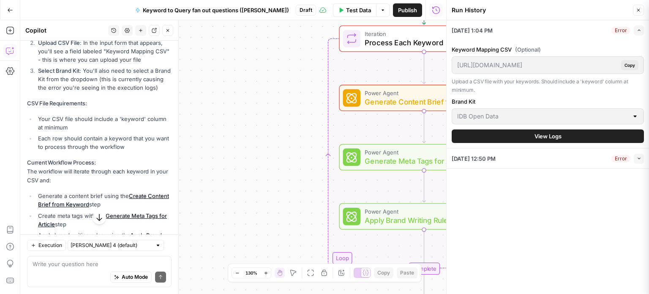
click at [638, 13] on button "Close" at bounding box center [638, 10] width 11 height 11
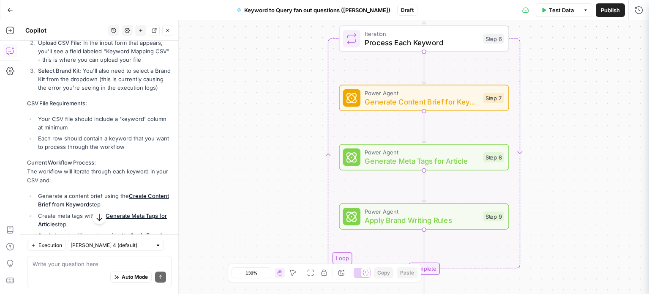
click at [418, 45] on span "Process Each Keyword" at bounding box center [422, 42] width 114 height 11
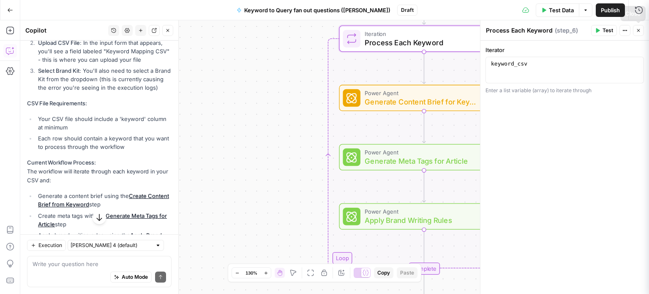
click at [629, 33] on button "Actions" at bounding box center [625, 30] width 11 height 11
click at [531, 59] on div "1 keyword_csv XXXXXXXXXXXXXXXXXXXXXXXXXXXXXXXXXXXXXXXXXXXXXXXXXXXXXXXXXXXXXXXXX…" at bounding box center [565, 70] width 159 height 27
drag, startPoint x: 174, startPoint y: 167, endPoint x: 175, endPoint y: 149, distance: 17.8
click at [450, 44] on span "Process Each Keyword" at bounding box center [422, 42] width 114 height 11
click at [566, 10] on span "Test Data" at bounding box center [561, 10] width 25 height 8
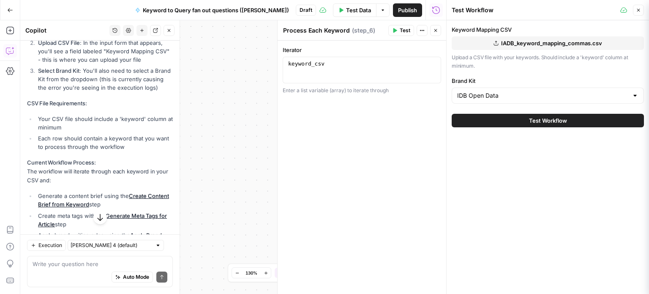
click at [566, 43] on span "IADB_keyword_mapping_commas.csv" at bounding box center [551, 43] width 101 height 8
click at [547, 113] on div "Test Workflow" at bounding box center [548, 121] width 192 height 24
click at [547, 120] on span "Test Workflow" at bounding box center [548, 120] width 38 height 8
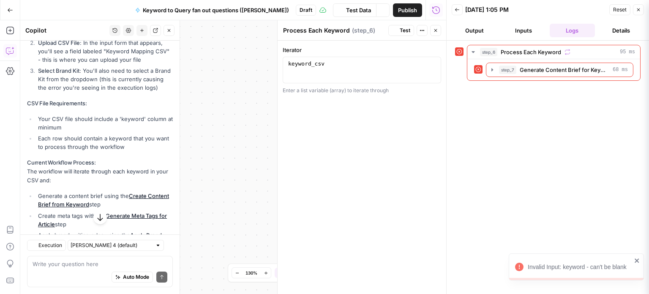
scroll to position [164, 0]
click at [560, 53] on span "Process Each Keyword" at bounding box center [531, 52] width 60 height 8
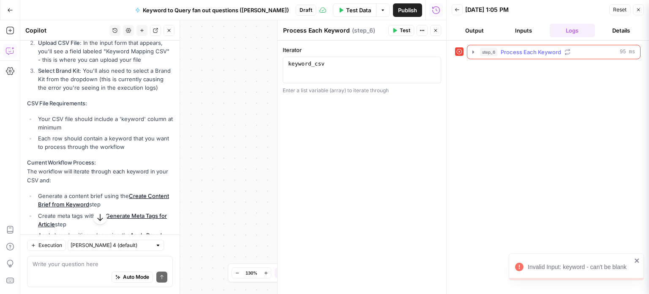
click at [560, 53] on span "Process Each Keyword" at bounding box center [531, 52] width 60 height 8
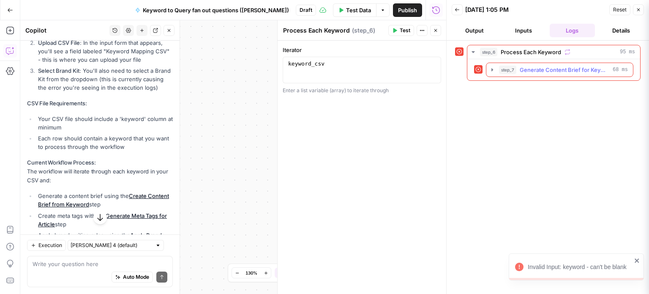
click at [564, 70] on span "Generate Content Brief for Keyword" at bounding box center [565, 70] width 90 height 8
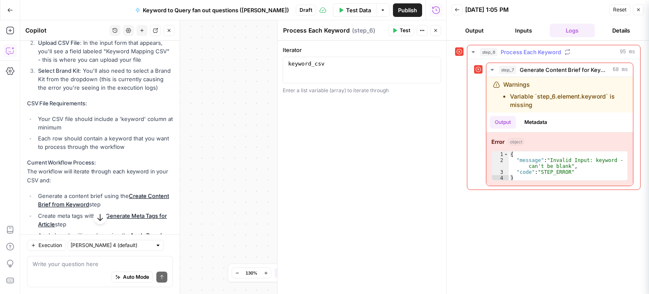
click at [626, 50] on span "95 ms" at bounding box center [627, 52] width 15 height 8
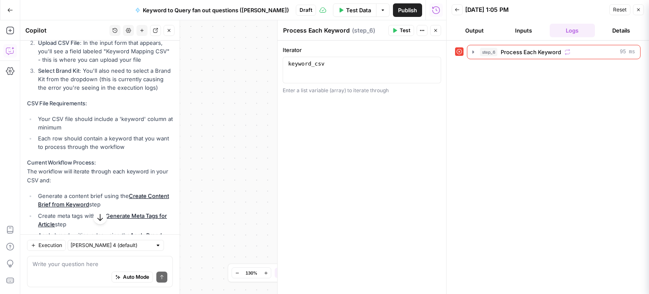
click at [358, 11] on span "Test Data" at bounding box center [358, 10] width 25 height 8
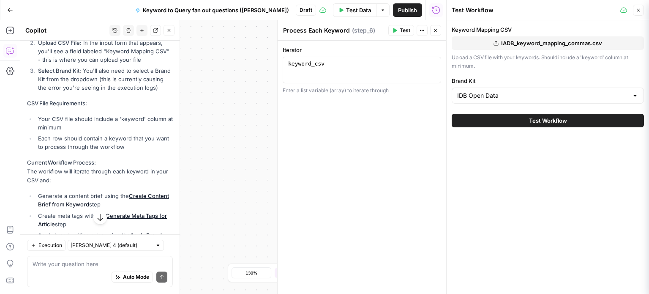
click at [557, 41] on span "IADB_keyword_mapping_commas.csv" at bounding box center [551, 43] width 101 height 8
click at [578, 118] on button "Test Workflow" at bounding box center [548, 121] width 192 height 14
click at [551, 120] on span "Test Workflow" at bounding box center [548, 120] width 38 height 8
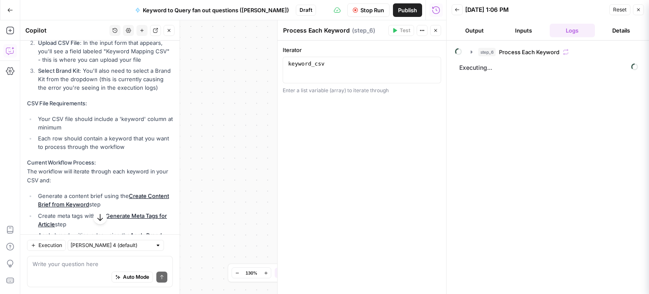
click at [518, 29] on button "Inputs" at bounding box center [524, 31] width 46 height 14
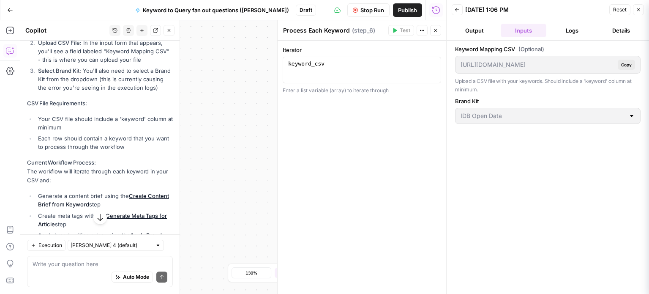
click at [467, 28] on button "Output" at bounding box center [475, 31] width 46 height 14
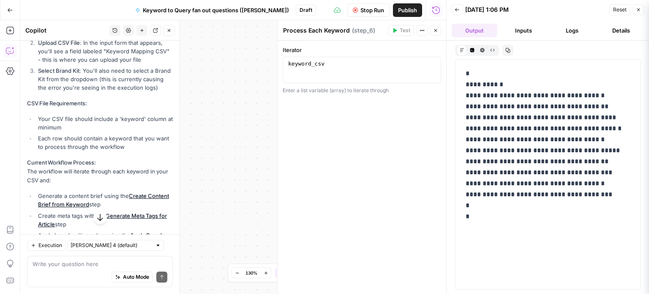
click at [436, 29] on icon "button" at bounding box center [435, 30] width 5 height 5
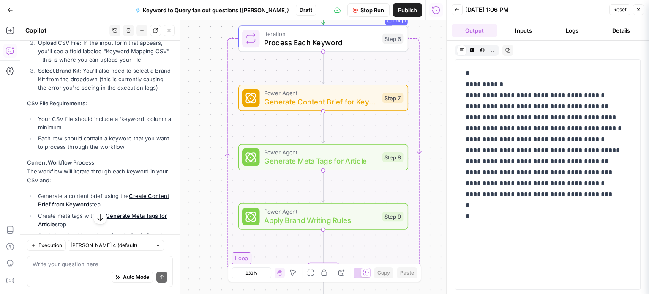
click at [88, 270] on div "Auto Mode Send" at bounding box center [100, 277] width 135 height 19
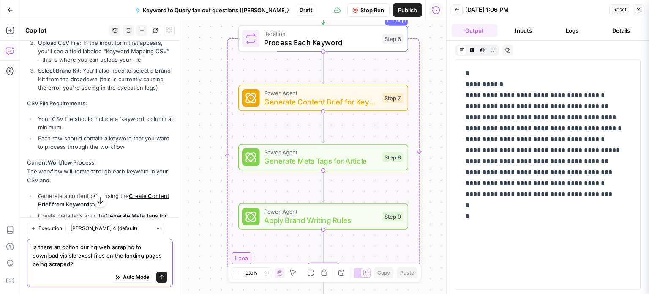
type textarea "is there an option during web scraping to download visible excel files on the l…"
click at [157, 277] on button "Send" at bounding box center [161, 276] width 11 height 11
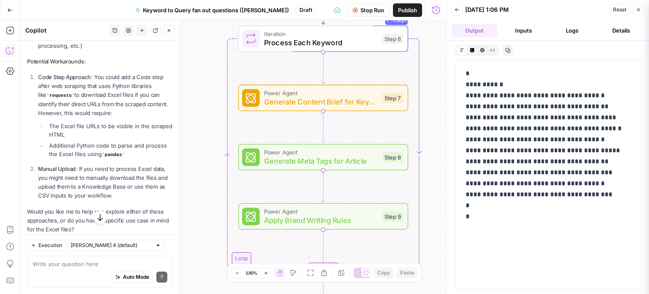
scroll to position [659, 0]
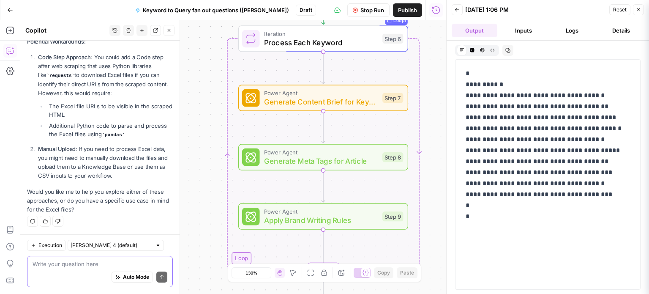
click at [78, 267] on textarea at bounding box center [100, 264] width 135 height 8
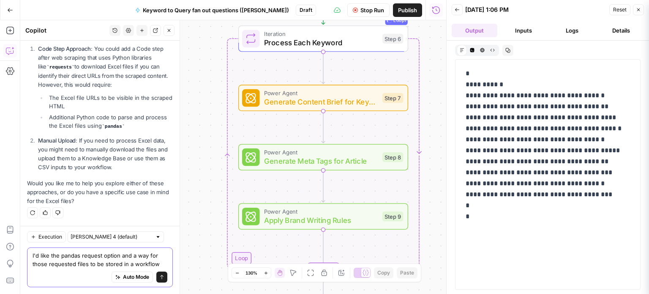
scroll to position [676, 0]
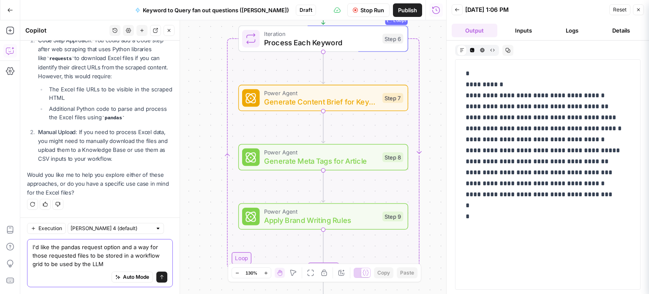
type textarea "I'd like the pandas request option and a way for those requested files to be st…"
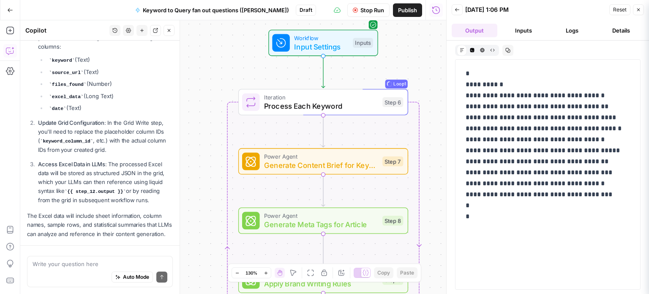
scroll to position [1292, 0]
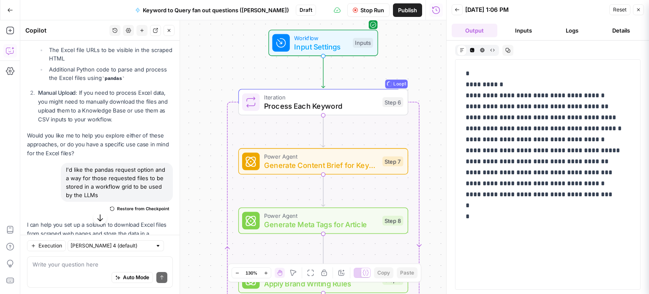
scroll to position [700, 0]
